Goal: Register for event/course

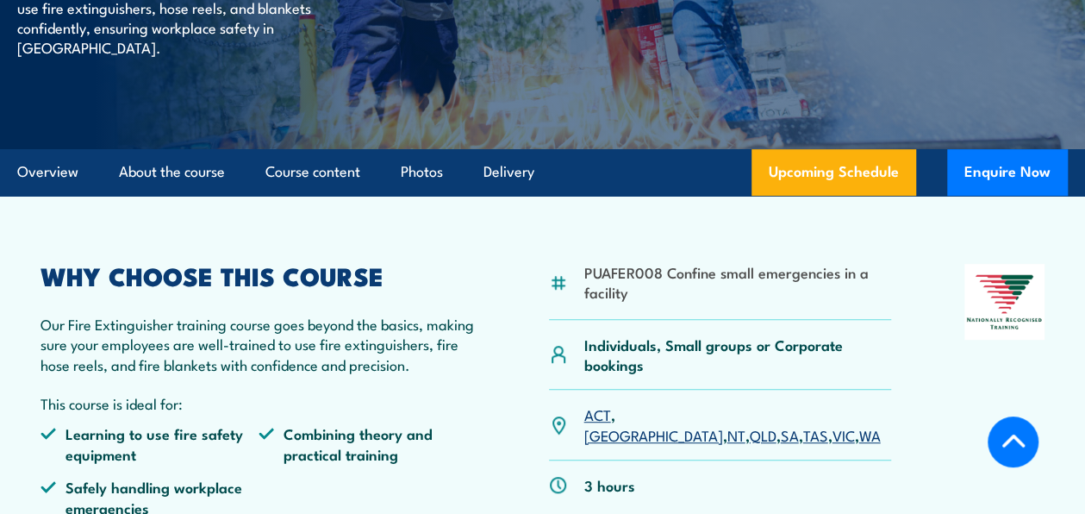
scroll to position [345, 0]
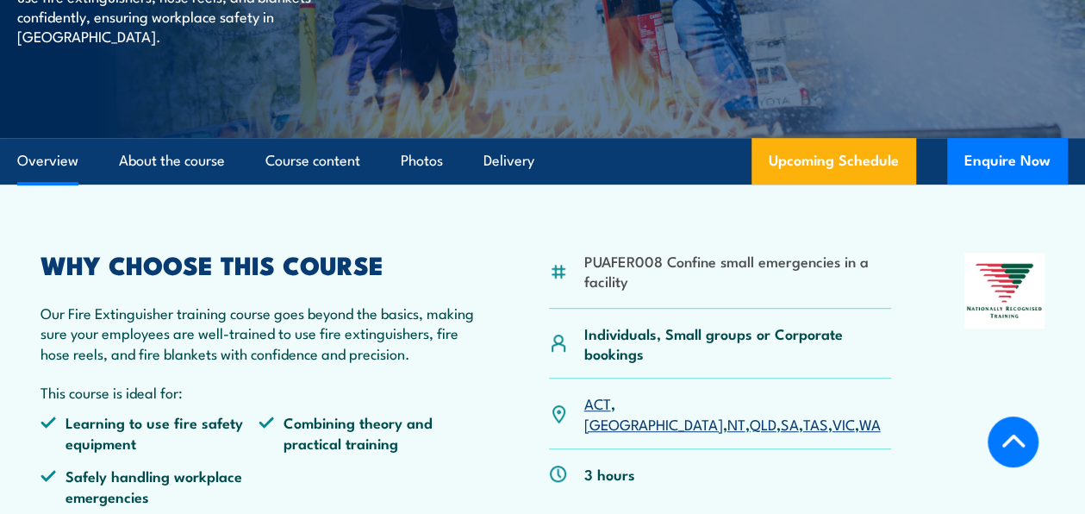
click at [833, 413] on link "VIC" at bounding box center [844, 423] width 22 height 21
